Goal: Obtain resource: Obtain resource

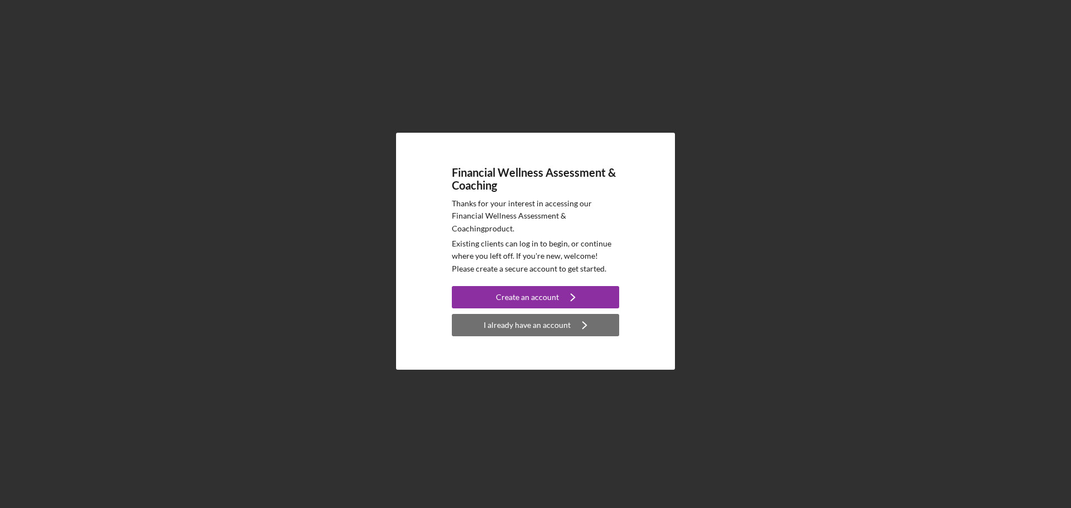
click at [471, 322] on button "I already have an account Icon/Navigate" at bounding box center [535, 325] width 167 height 22
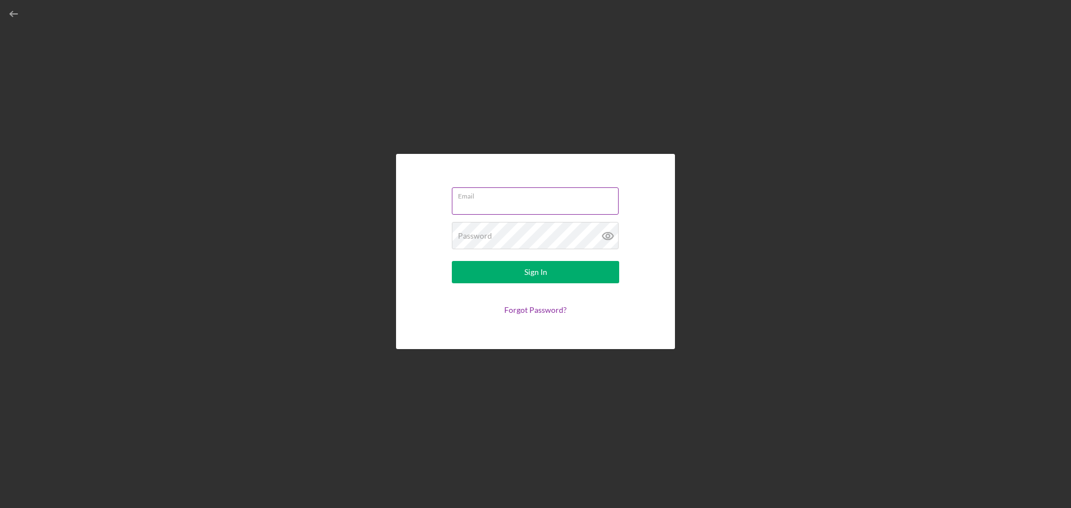
type input "[EMAIL_ADDRESS][DOMAIN_NAME]"
click at [516, 285] on form "Email [EMAIL_ADDRESS][DOMAIN_NAME] Password Sign In Forgot Password?" at bounding box center [535, 252] width 223 height 140
click at [513, 275] on button "Sign In" at bounding box center [535, 272] width 167 height 22
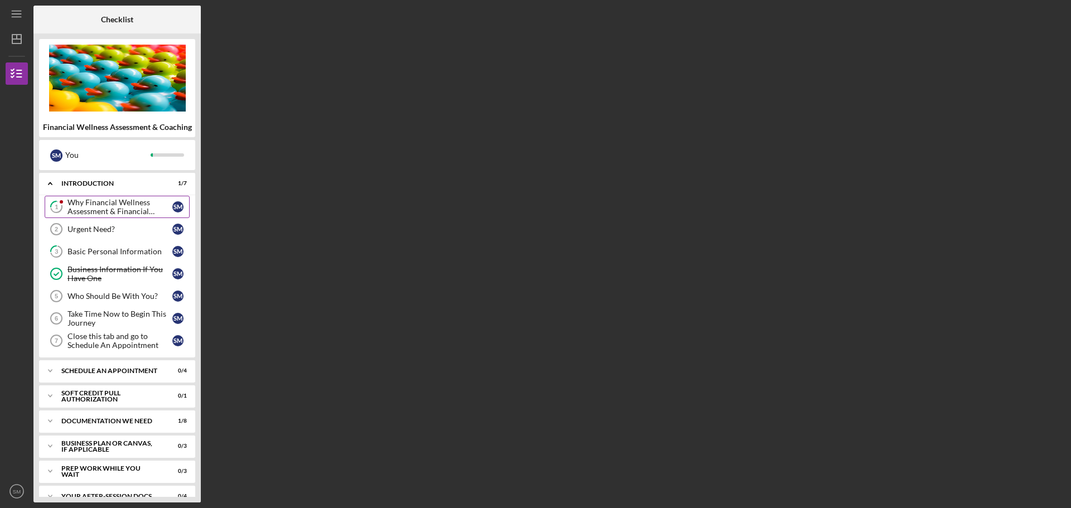
click at [102, 210] on div "Why Financial Wellness Assessment & Financial Coaching?" at bounding box center [120, 207] width 105 height 18
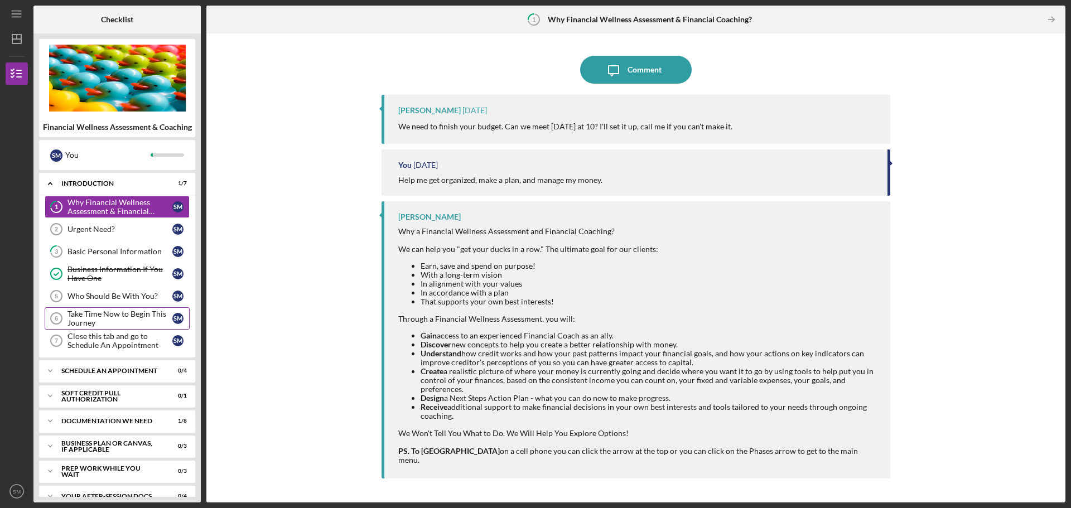
scroll to position [67, 0]
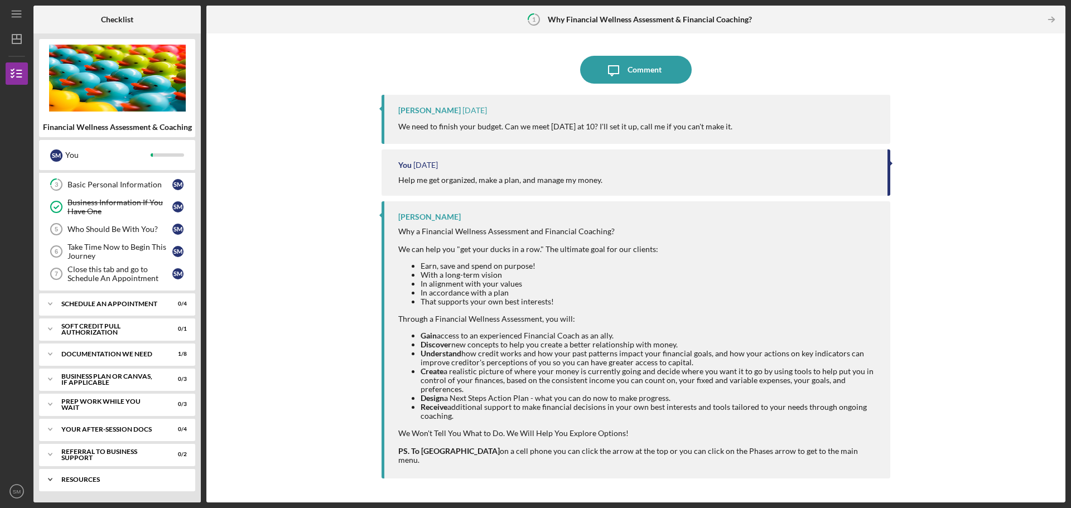
click at [104, 484] on div "Icon/Expander Resources 0 / 2" at bounding box center [117, 480] width 156 height 22
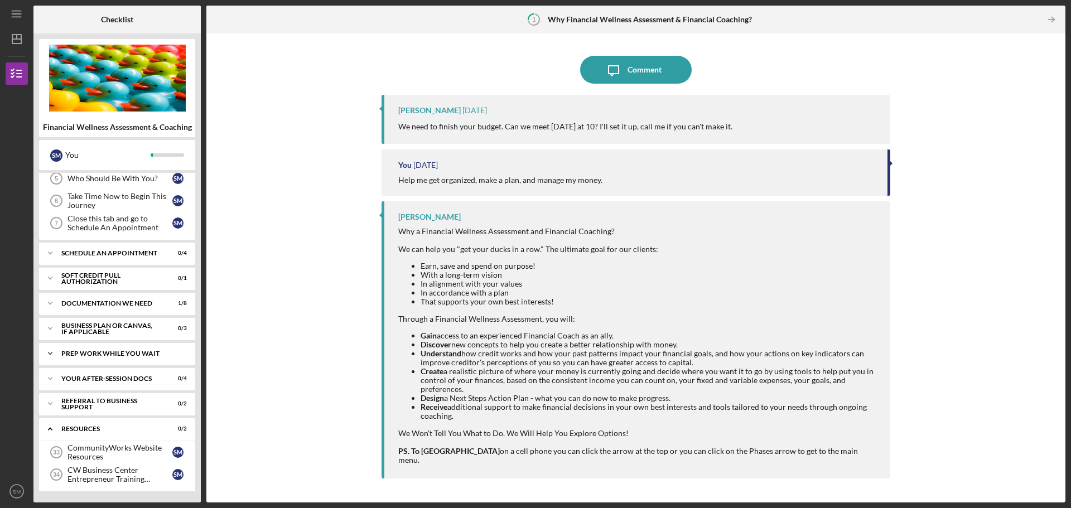
click at [87, 354] on div "Prep Work While You Wait" at bounding box center [121, 353] width 120 height 7
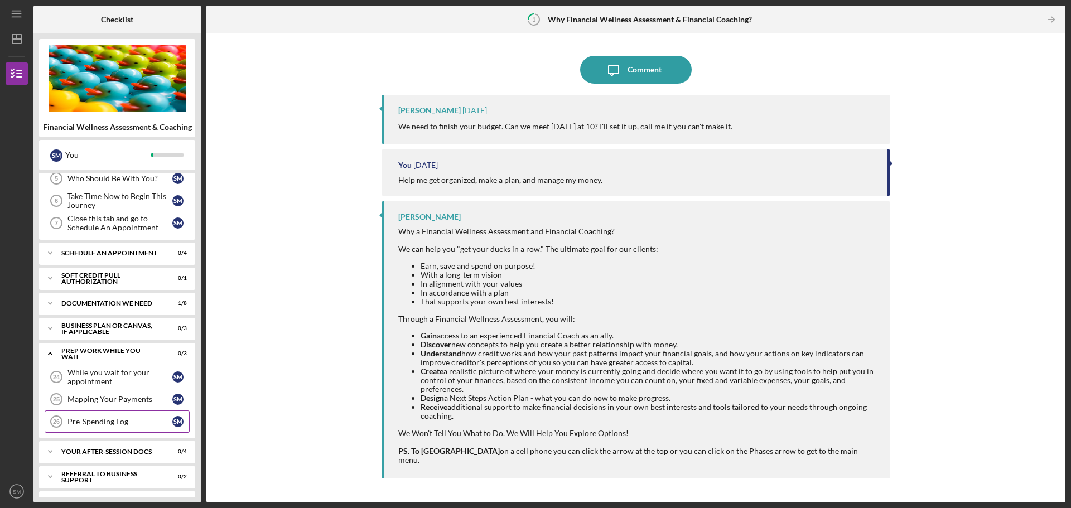
click at [96, 427] on link "Pre-Spending Log 26 Pre-Spending Log S M" at bounding box center [117, 422] width 145 height 22
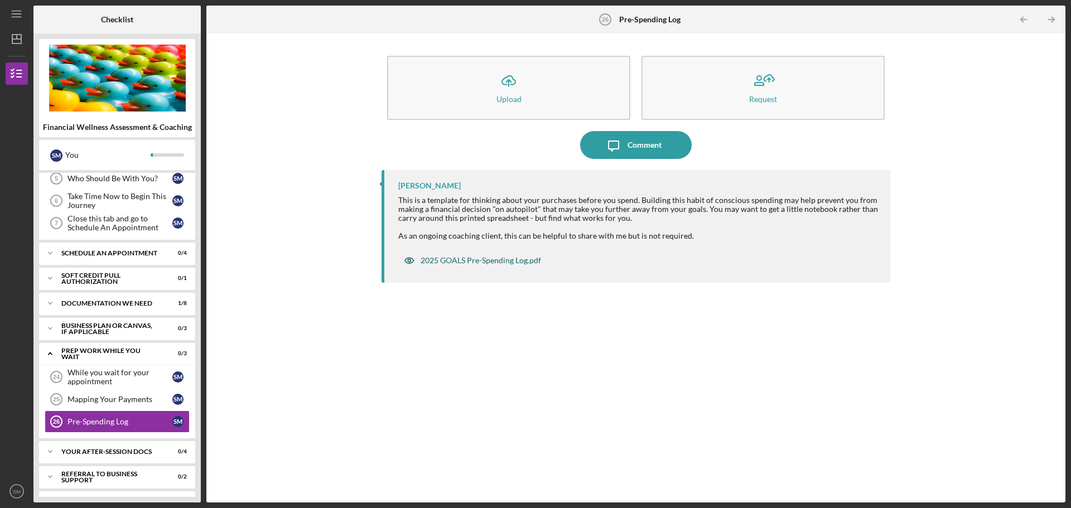
click at [507, 261] on div "2025 GOALS Pre-Spending Log.pdf" at bounding box center [481, 260] width 121 height 9
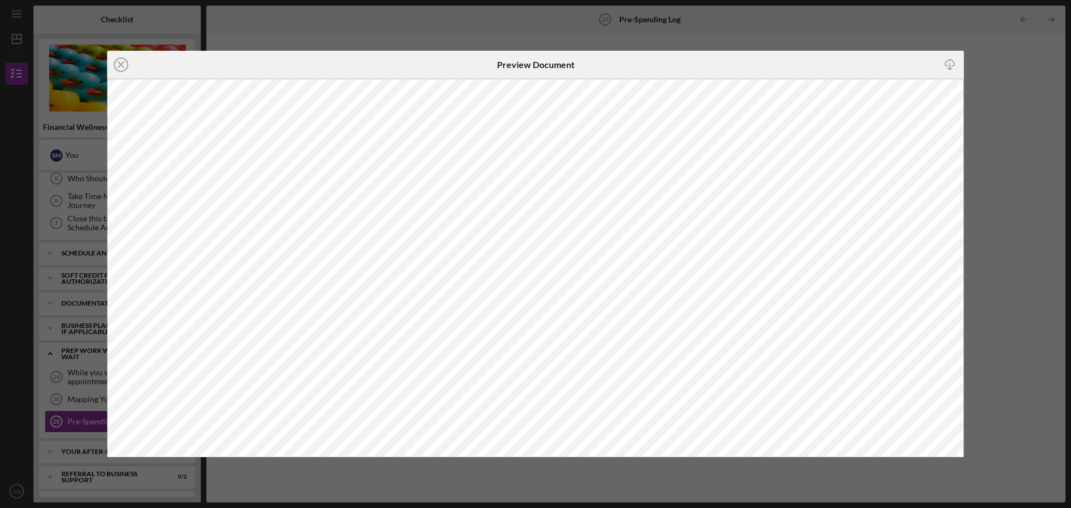
click at [125, 61] on icon "Icon/Close" at bounding box center [121, 65] width 28 height 28
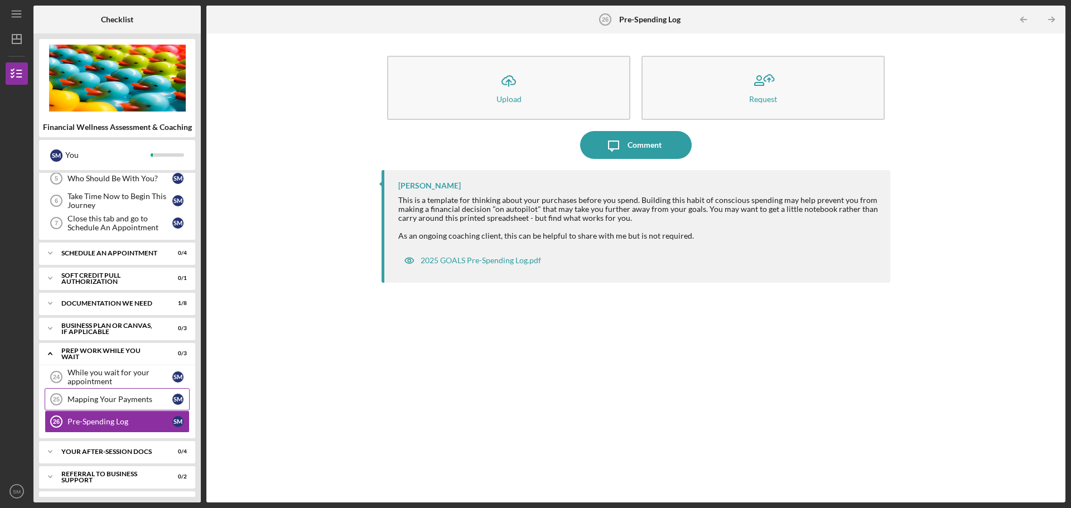
click at [117, 395] on link "Mapping Your Payments 25 Mapping Your Payments S M" at bounding box center [117, 399] width 145 height 22
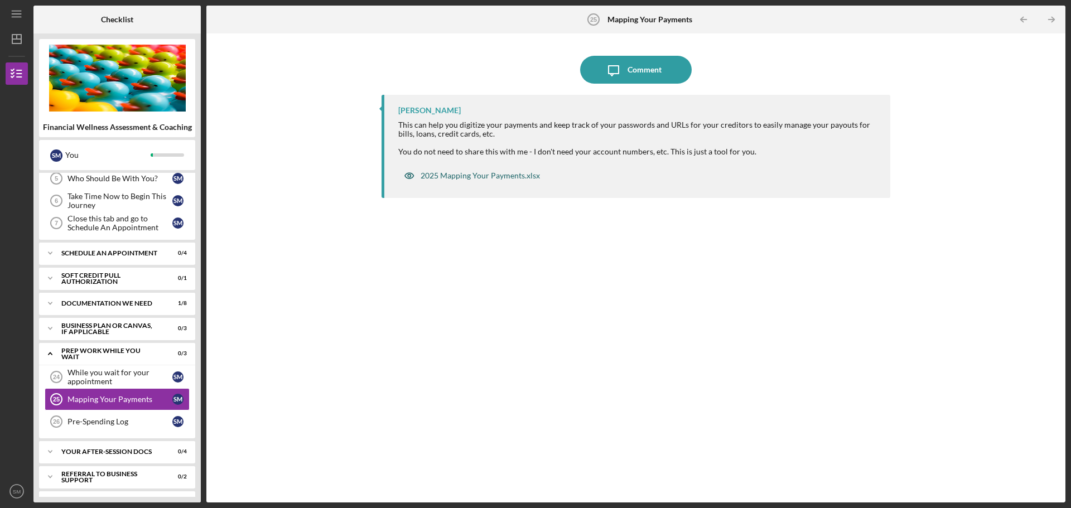
click at [482, 175] on div "2025 Mapping Your Payments.xlsx" at bounding box center [480, 175] width 119 height 9
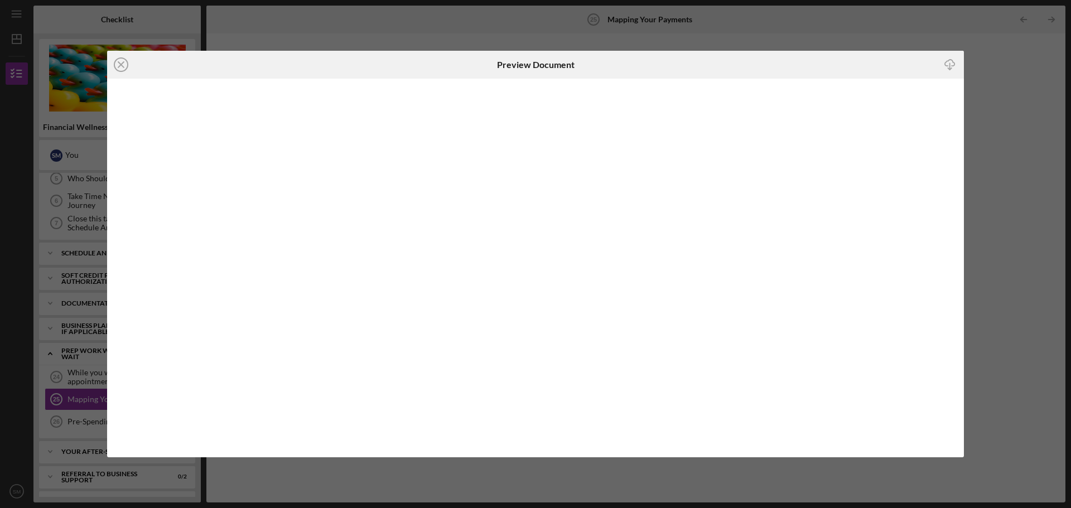
click at [118, 65] on icon "Icon/Close" at bounding box center [121, 65] width 28 height 28
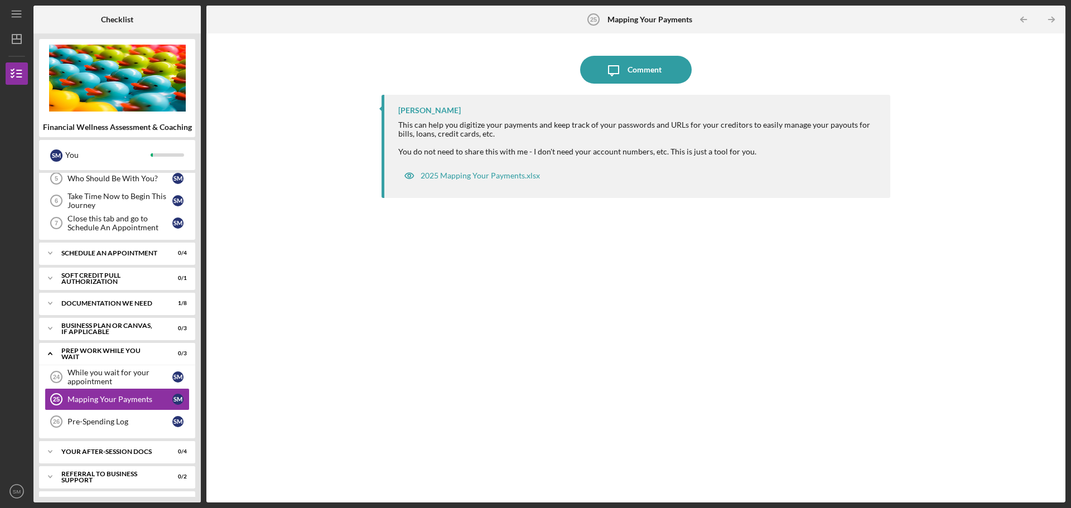
scroll to position [191, 0]
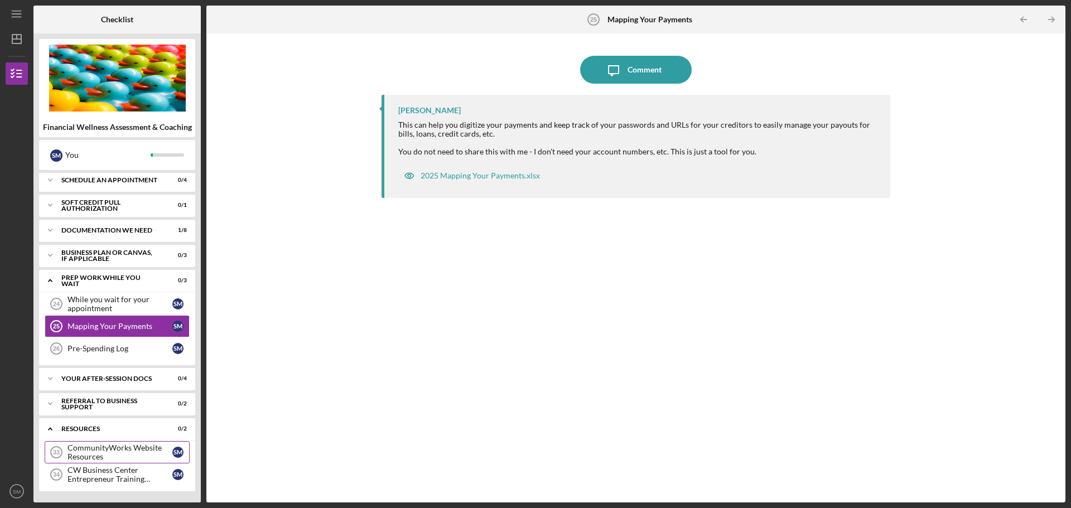
click at [70, 450] on div "CommunityWorks Website Resources" at bounding box center [120, 453] width 105 height 18
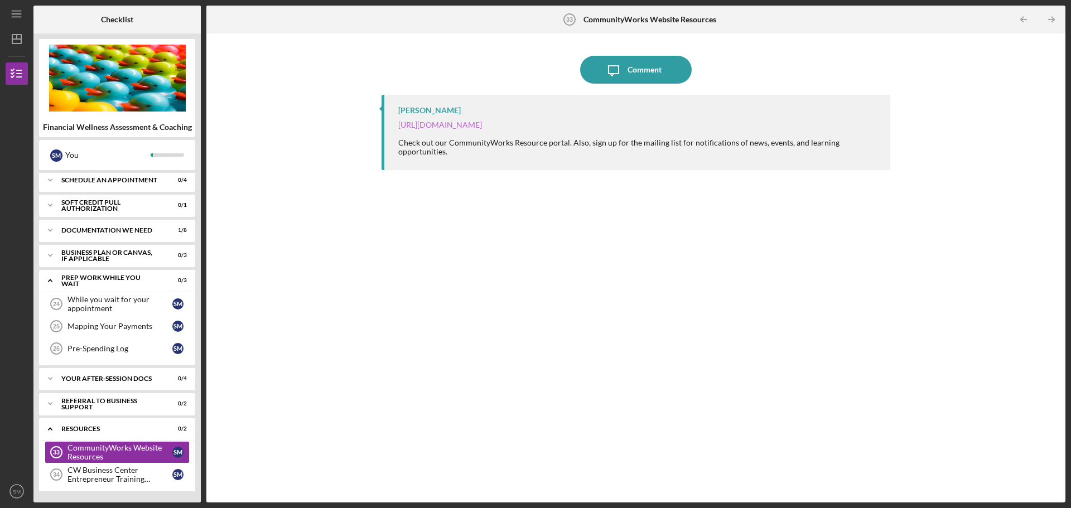
click at [456, 128] on link "https://communityworkscarolina.org/resource-portal/" at bounding box center [440, 124] width 84 height 9
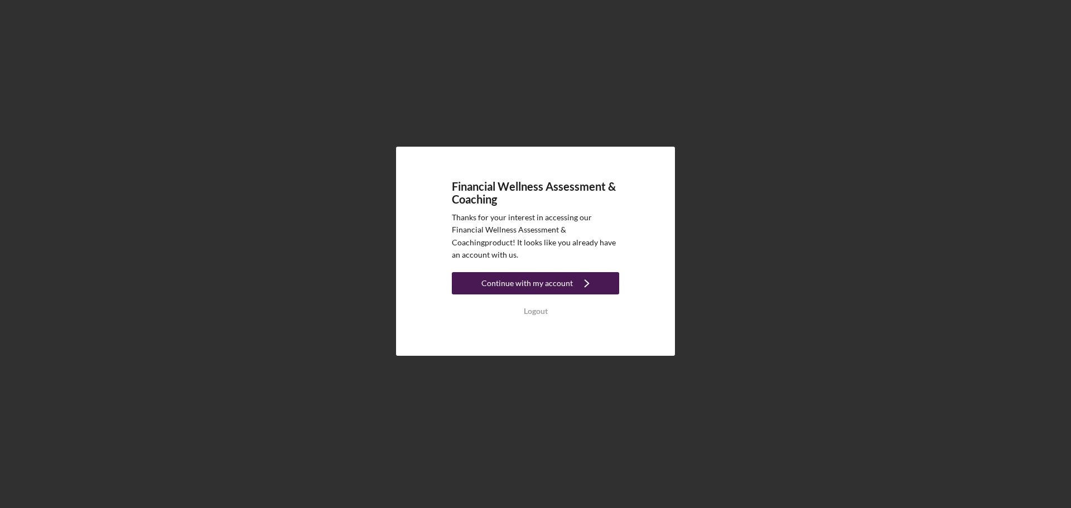
click at [559, 286] on div "Continue with my account" at bounding box center [528, 283] width 92 height 22
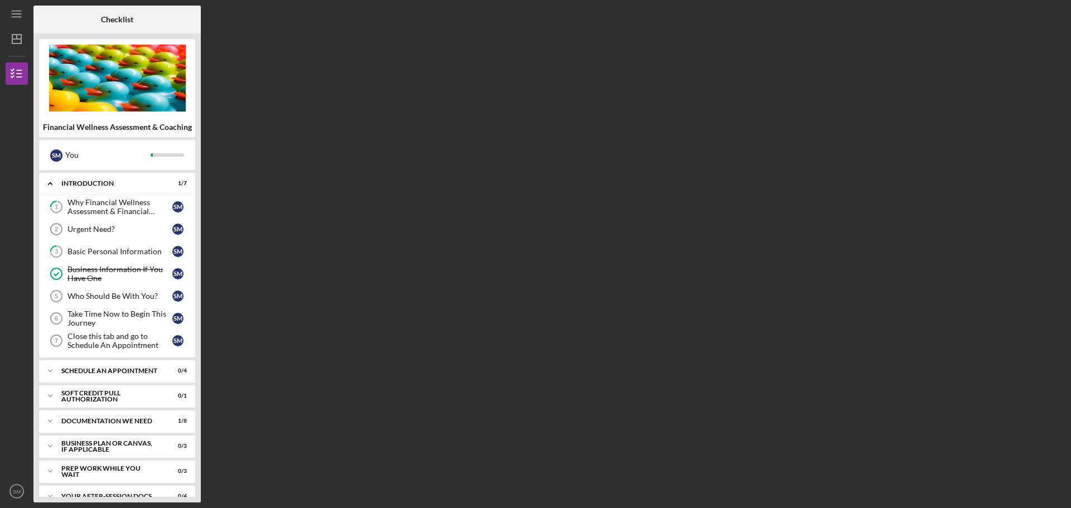
scroll to position [67, 0]
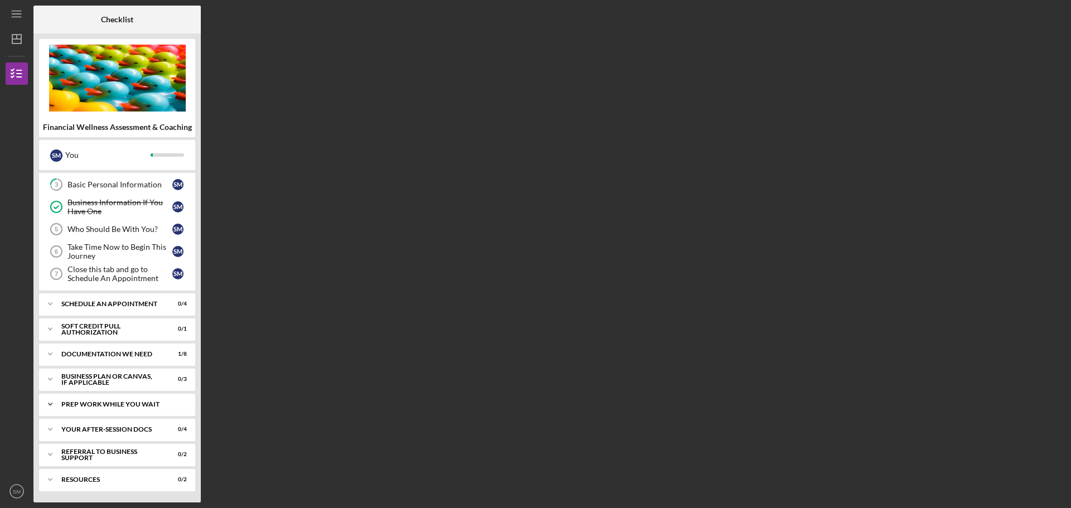
click at [49, 408] on icon "Icon/Expander" at bounding box center [50, 404] width 22 height 22
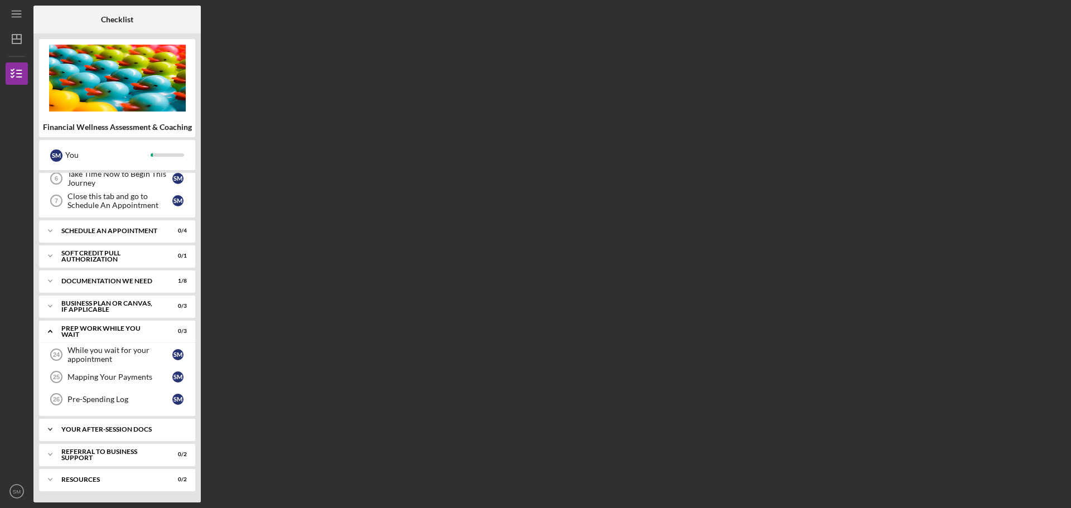
click at [55, 434] on icon "Icon/Expander" at bounding box center [50, 430] width 22 height 22
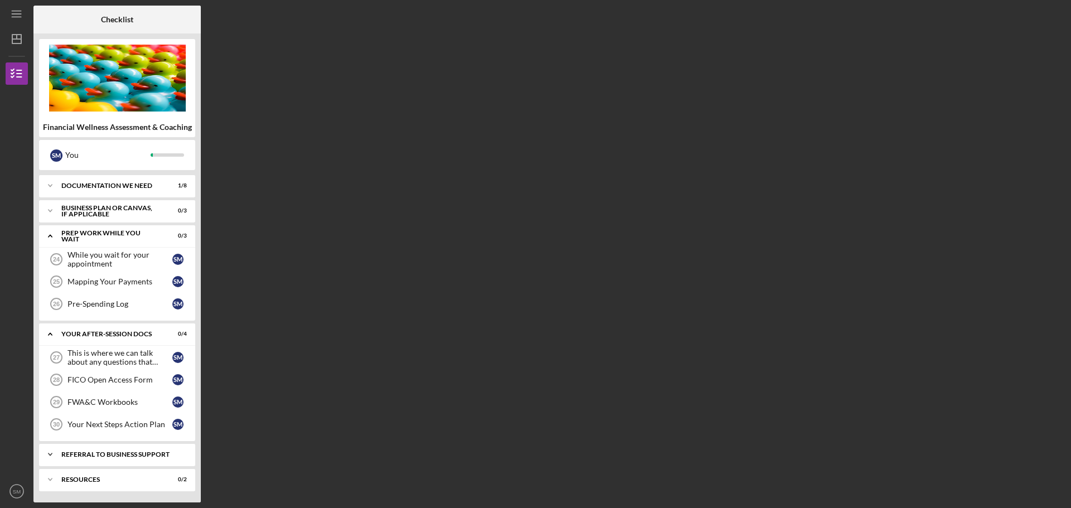
click at [52, 455] on icon "Icon/Expander" at bounding box center [50, 455] width 22 height 22
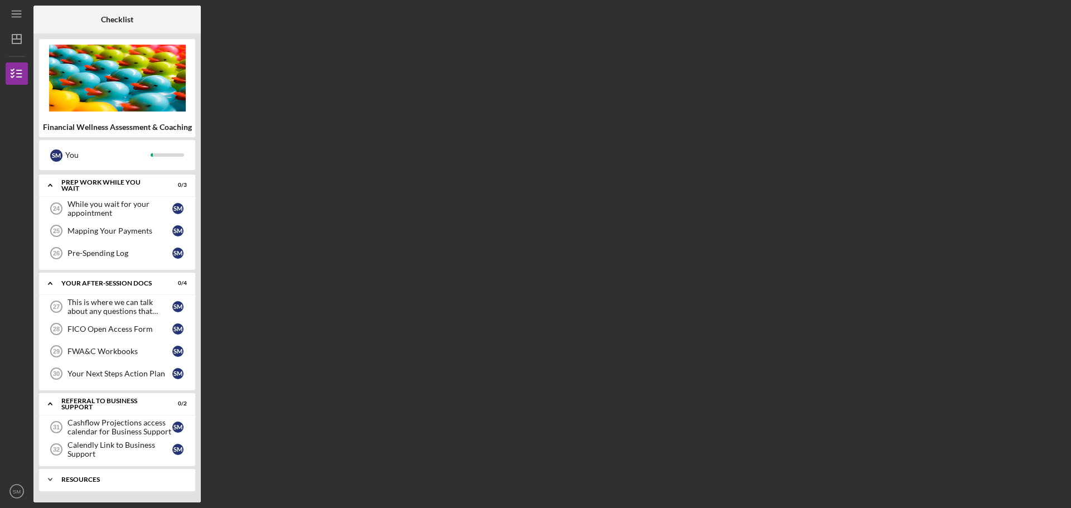
click at [46, 480] on icon "Icon/Expander" at bounding box center [50, 480] width 22 height 22
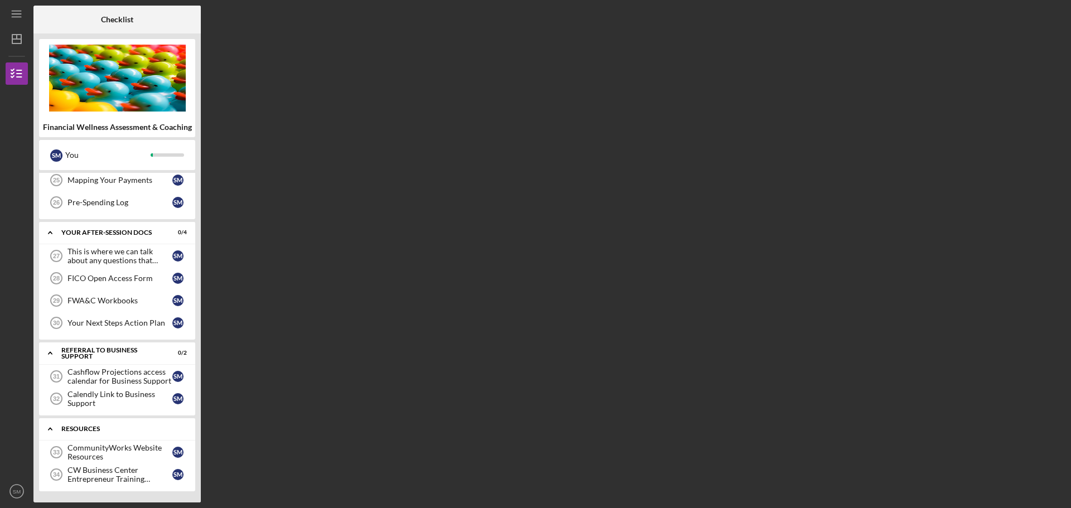
scroll to position [114, 0]
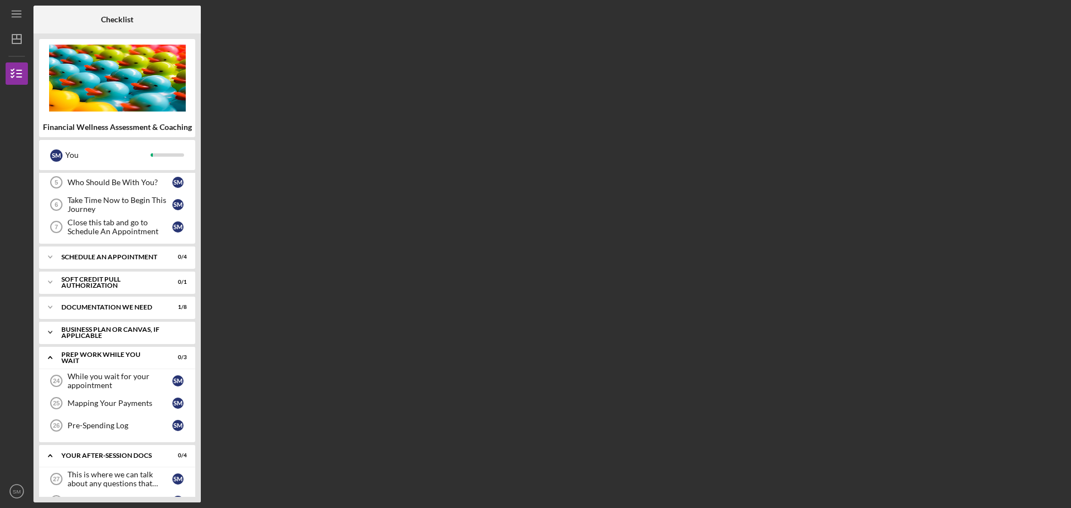
click at [69, 329] on div "Business Plan or Canvas, if applicable" at bounding box center [121, 332] width 120 height 13
click at [52, 306] on icon "Icon/Expander" at bounding box center [50, 307] width 22 height 22
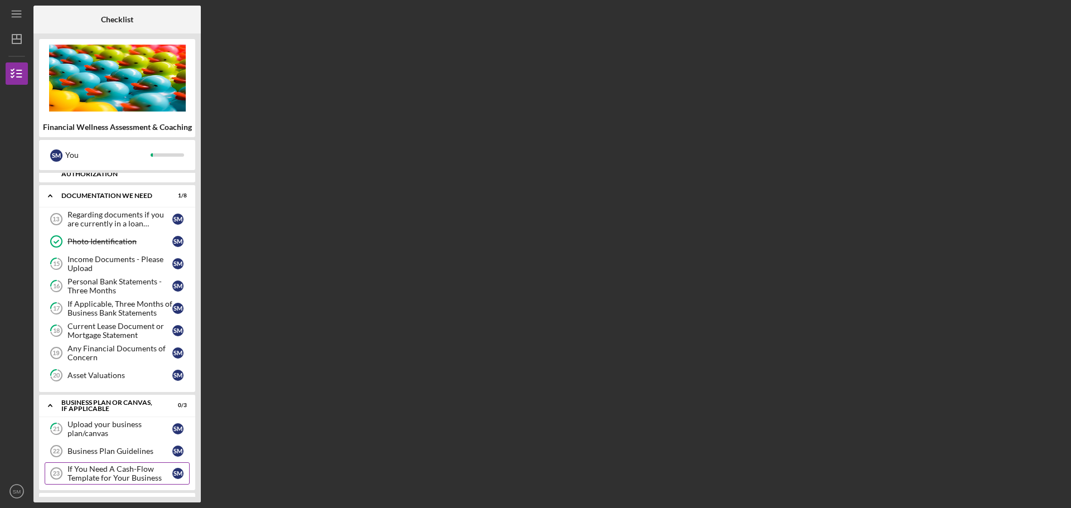
scroll to position [337, 0]
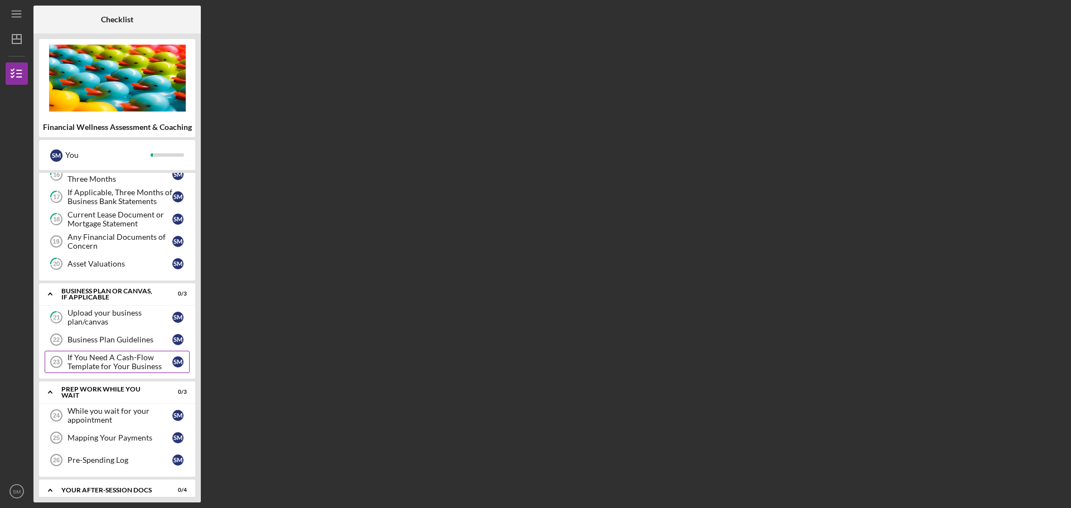
click at [99, 365] on div "If You Need A Cash-Flow Template for Your Business" at bounding box center [120, 362] width 105 height 18
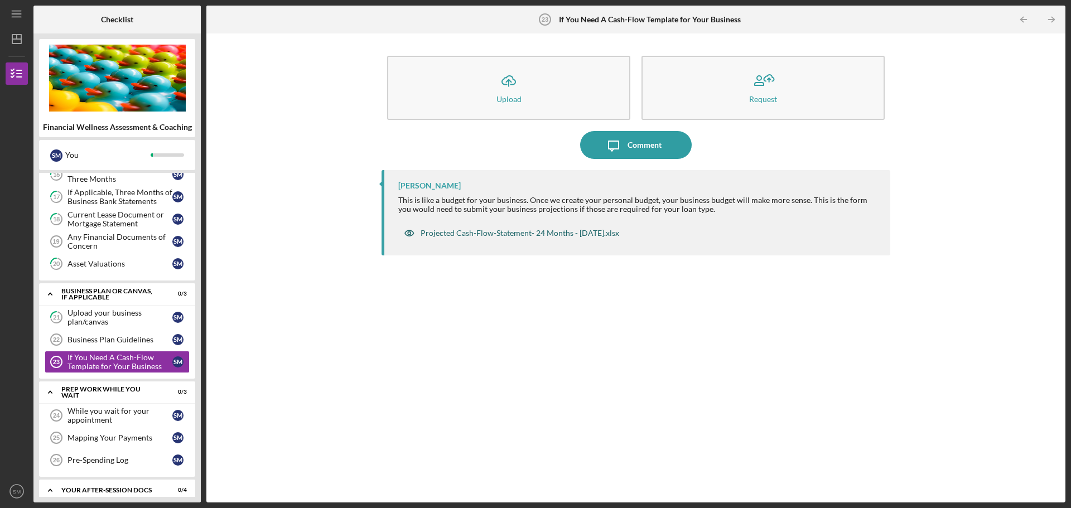
click at [505, 237] on div "Projected Cash-Flow-Statement- 24 Months - [DATE].xlsx" at bounding box center [520, 233] width 199 height 9
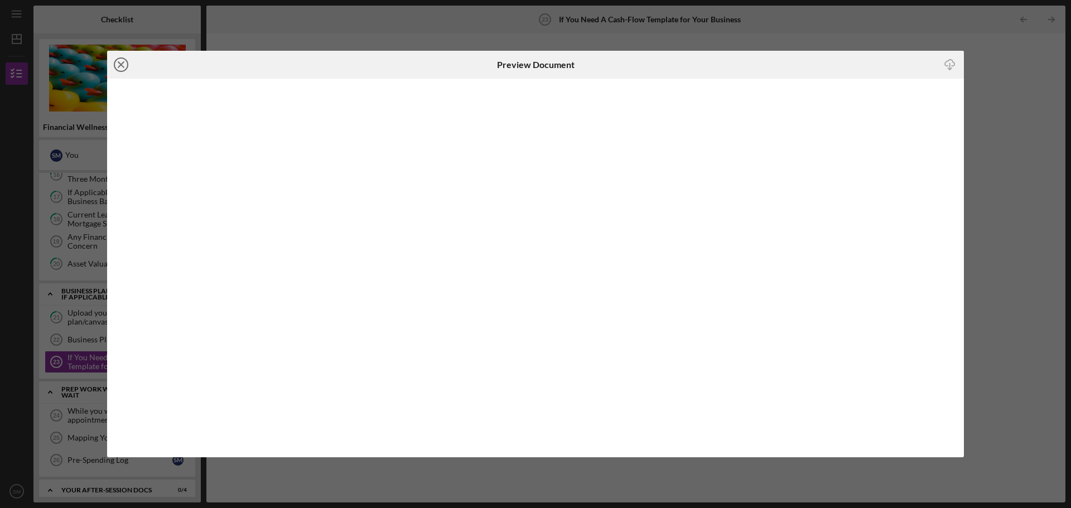
click at [124, 64] on icon "Icon/Close" at bounding box center [121, 65] width 28 height 28
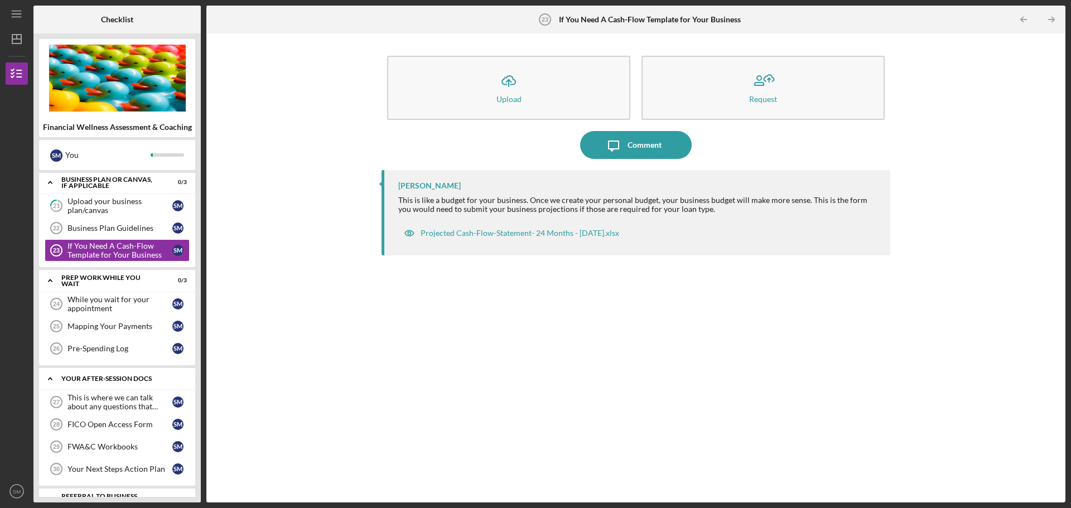
scroll to position [560, 0]
